Goal: Find specific page/section: Find specific page/section

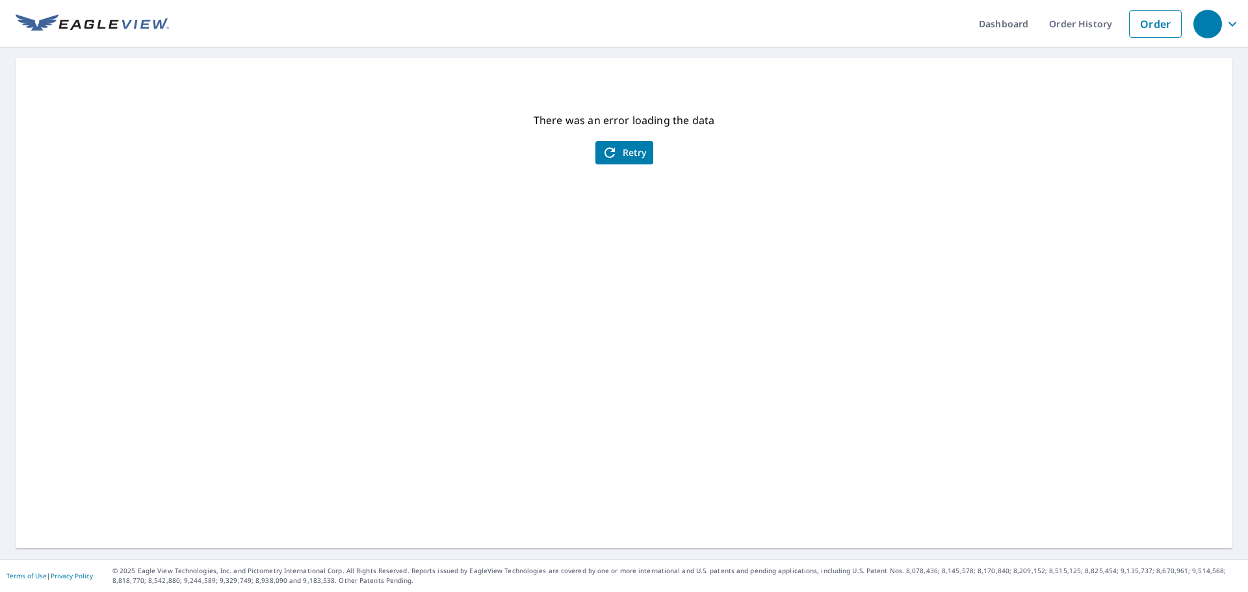
click at [613, 157] on span "Retry" at bounding box center [624, 153] width 45 height 16
click at [618, 158] on span "Retry" at bounding box center [624, 153] width 45 height 16
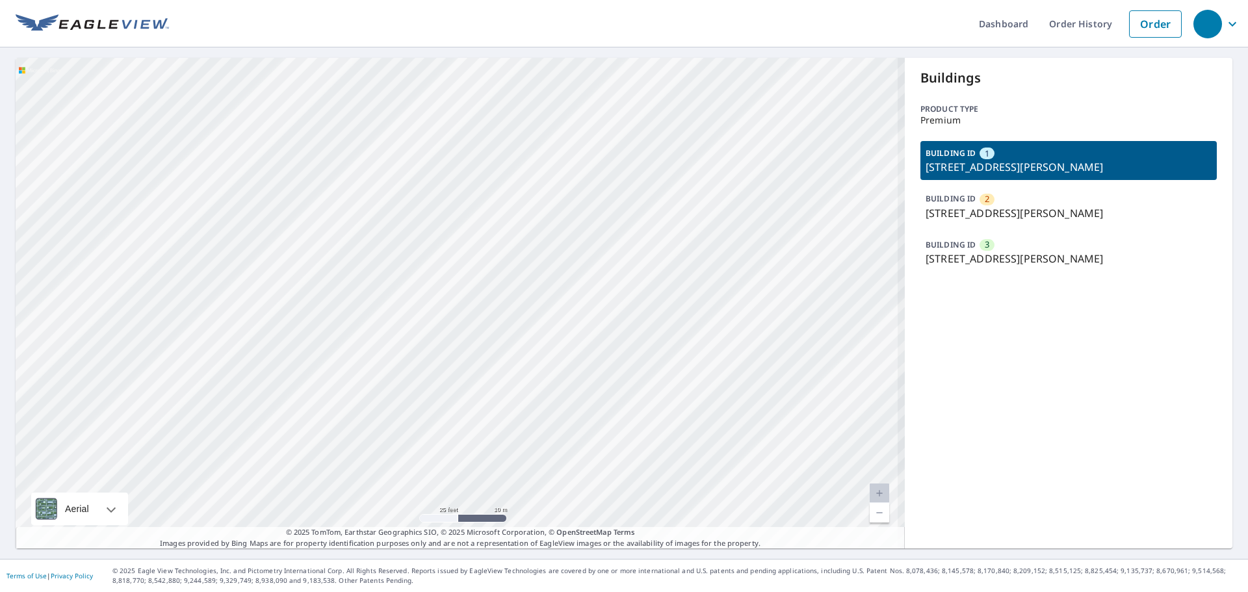
drag, startPoint x: 600, startPoint y: 224, endPoint x: 389, endPoint y: 501, distance: 348.7
click at [409, 493] on div "2 9731 Commerce Center Ct Fort Myers, FL 33908 3 9731 Commerce Center Ct Fort M…" at bounding box center [460, 303] width 889 height 491
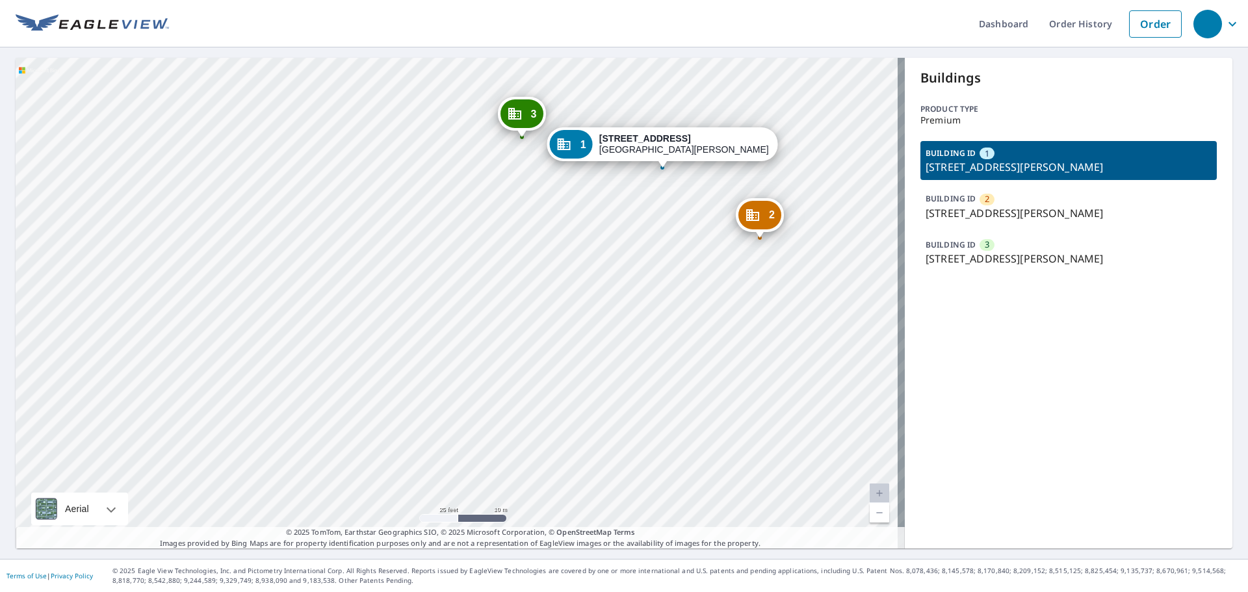
drag, startPoint x: 582, startPoint y: 342, endPoint x: 458, endPoint y: 441, distance: 157.7
click at [461, 440] on div "2 9731 Commerce Center Ct Fort Myers, FL 33908 3 9731 Commerce Center Ct Fort M…" at bounding box center [460, 303] width 889 height 491
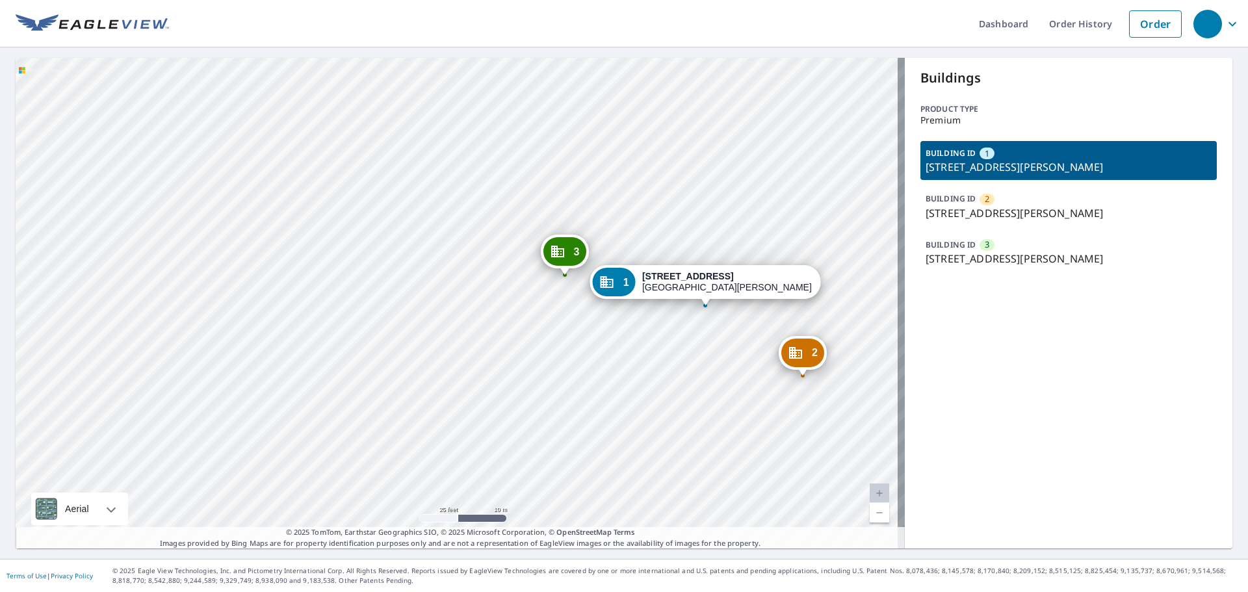
drag, startPoint x: 547, startPoint y: 305, endPoint x: 540, endPoint y: 317, distance: 14.3
click at [540, 317] on div "2 9731 Commerce Center Ct Fort Myers, FL 33908 3 9731 Commerce Center Ct Fort M…" at bounding box center [460, 303] width 889 height 491
